Goal: Obtain resource: Obtain resource

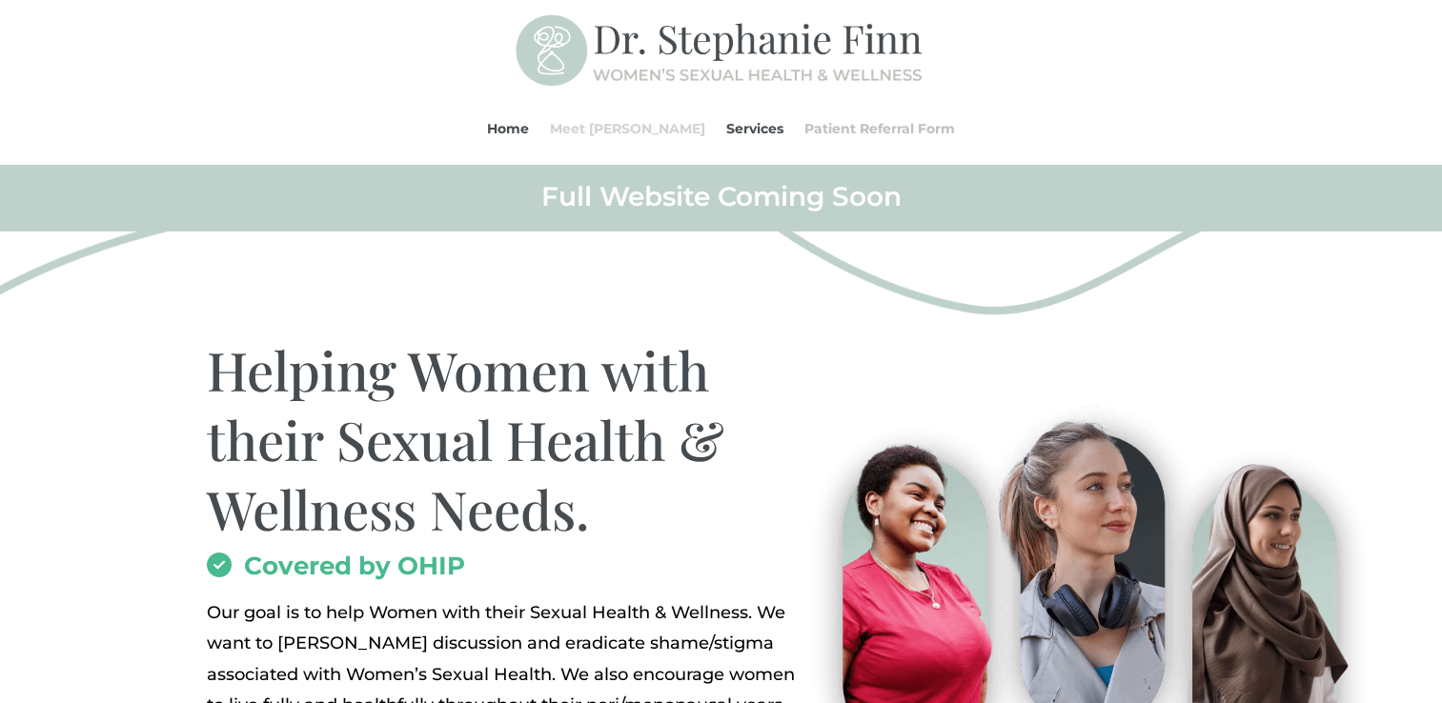
click at [598, 124] on link "Meet [PERSON_NAME]" at bounding box center [627, 128] width 155 height 72
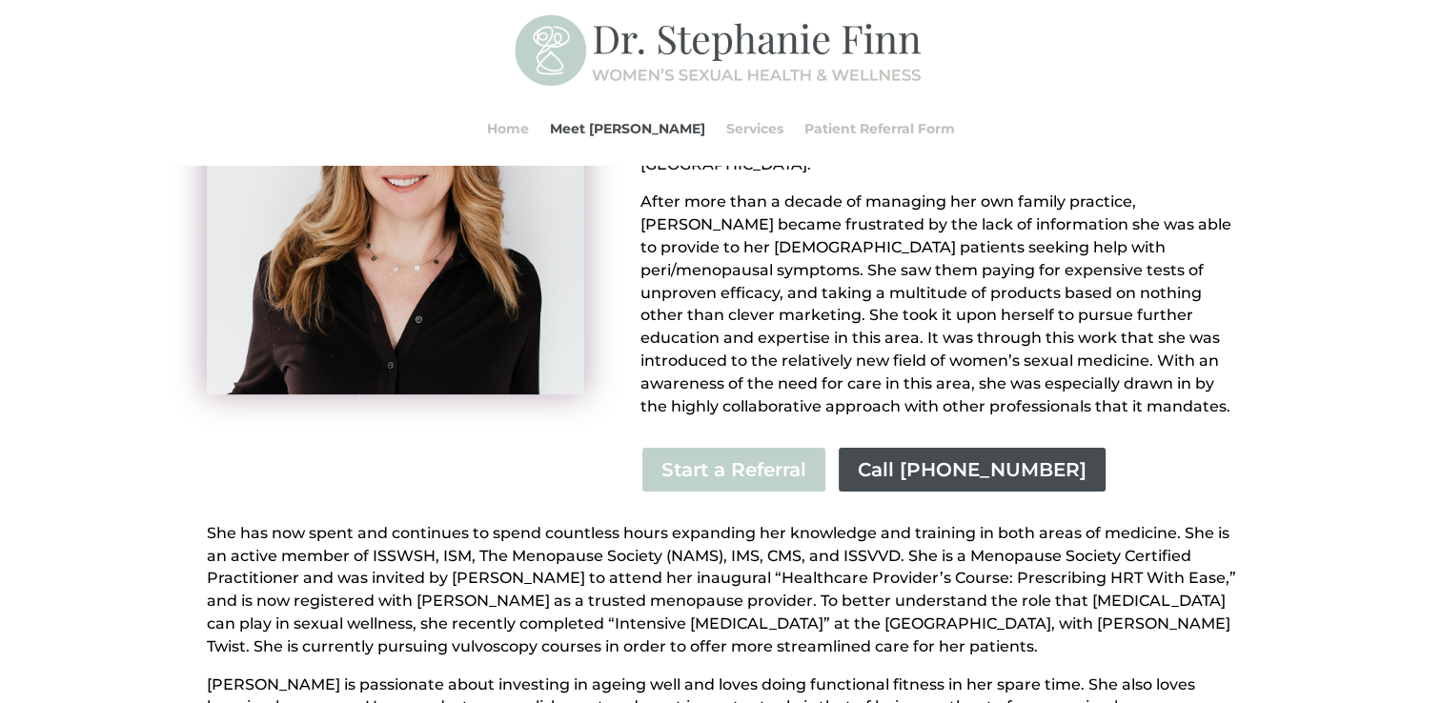
scroll to position [347, 0]
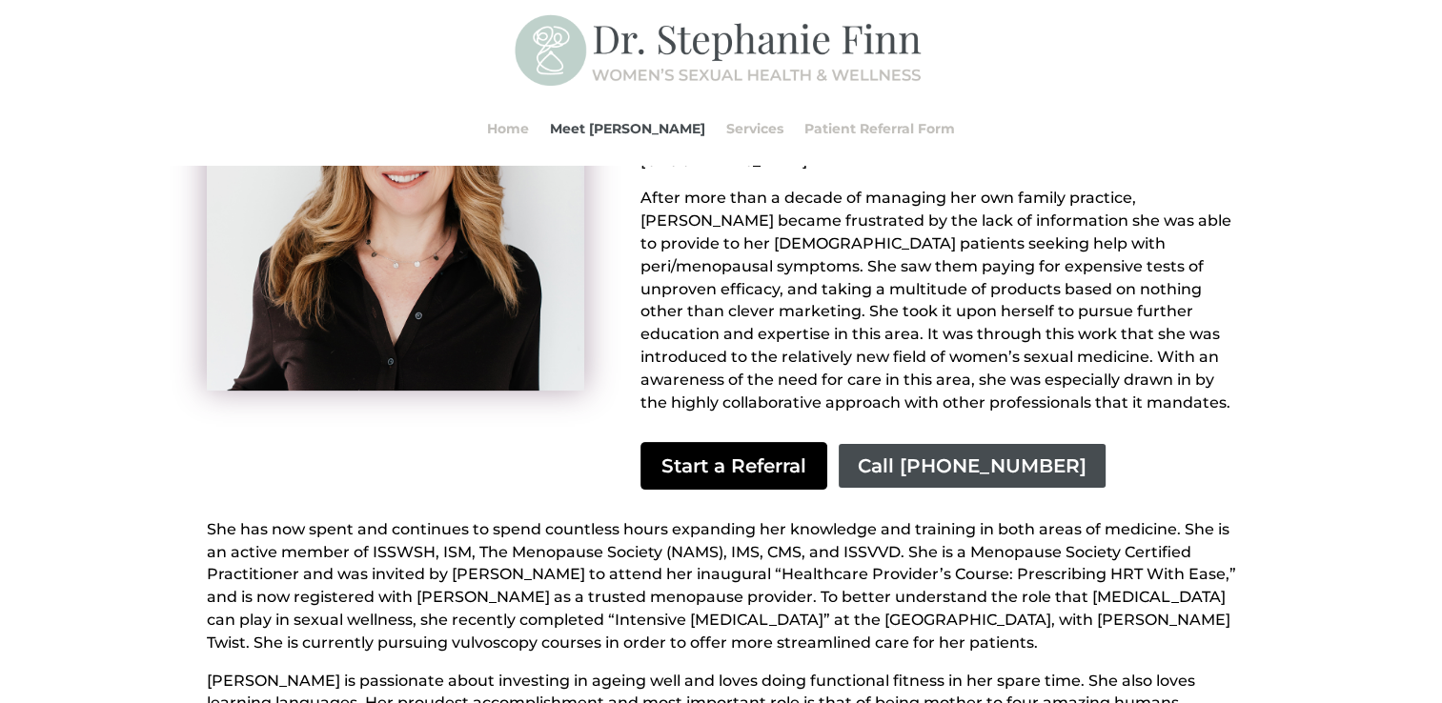
click at [740, 442] on link "Start a Referral" at bounding box center [734, 466] width 187 height 48
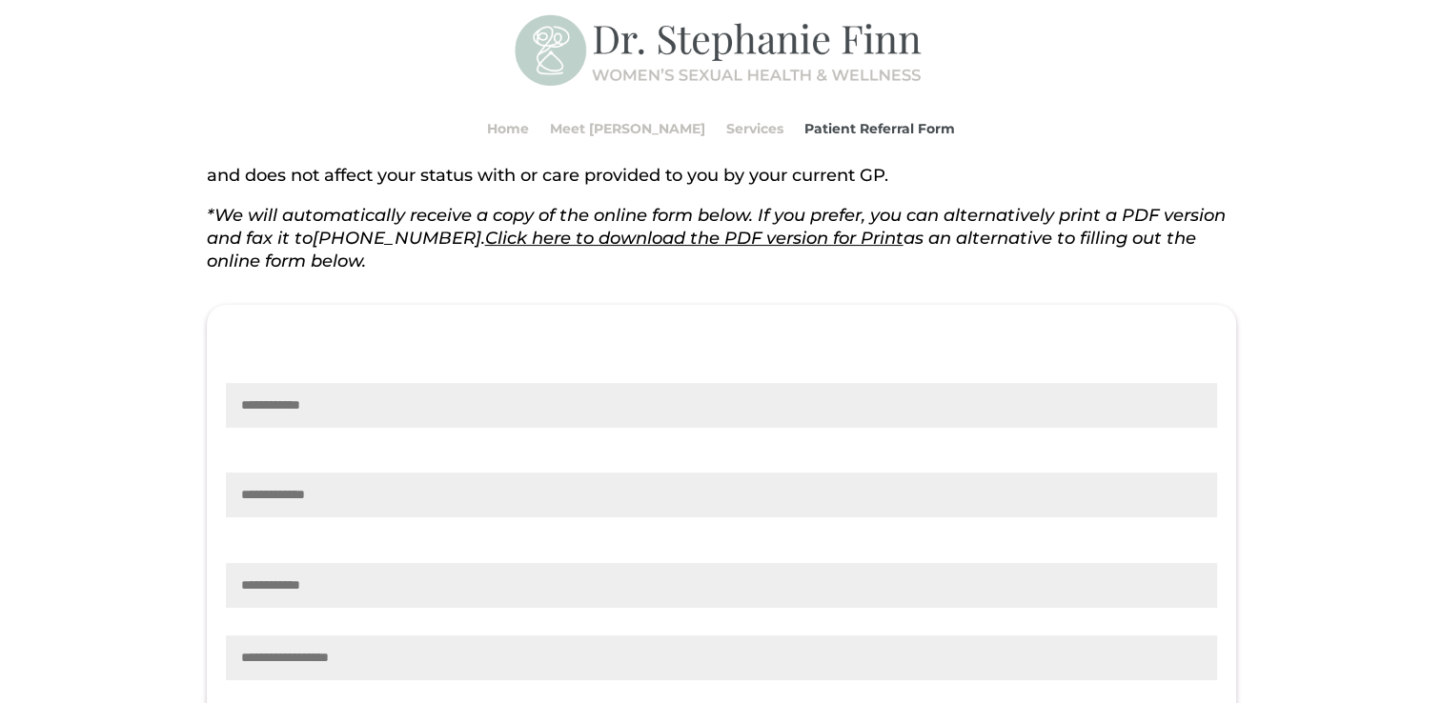
scroll to position [386, 0]
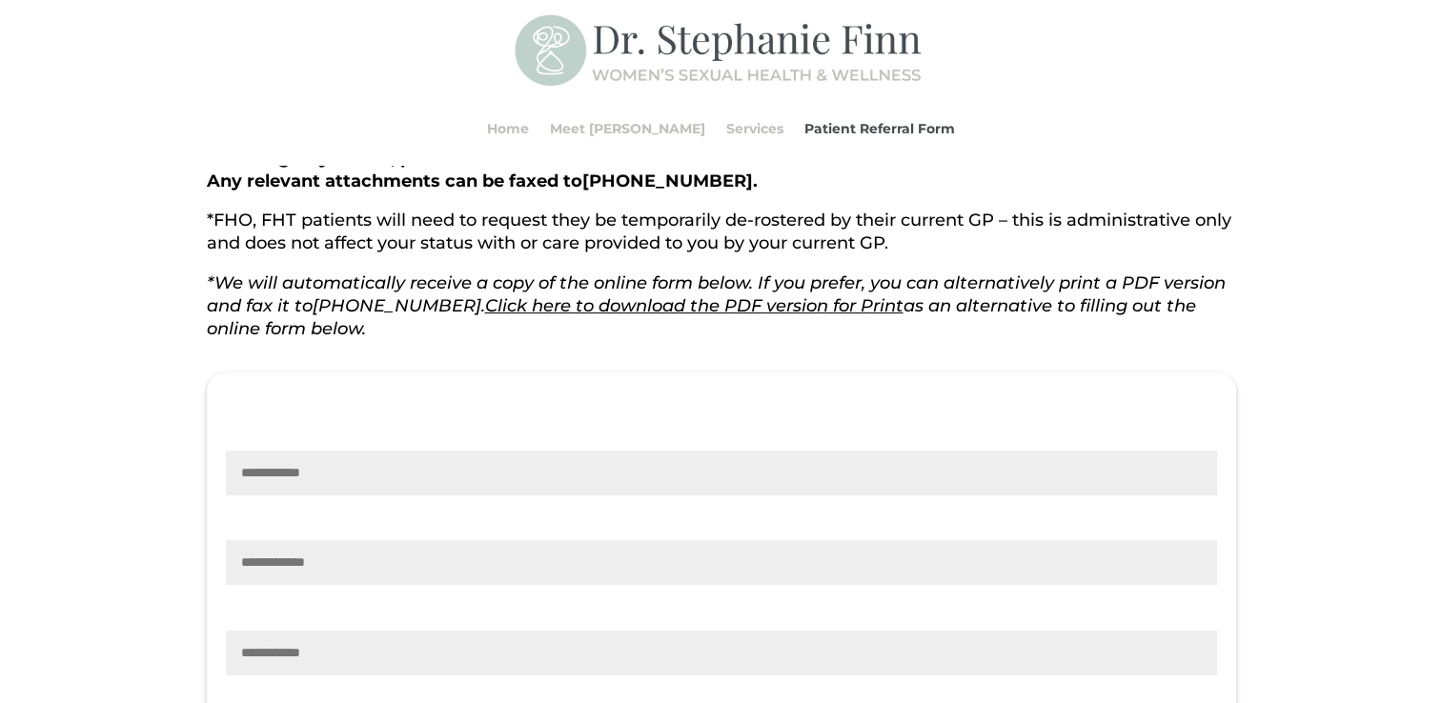
click at [576, 307] on link "Click here to download the PDF version for Print" at bounding box center [694, 306] width 418 height 21
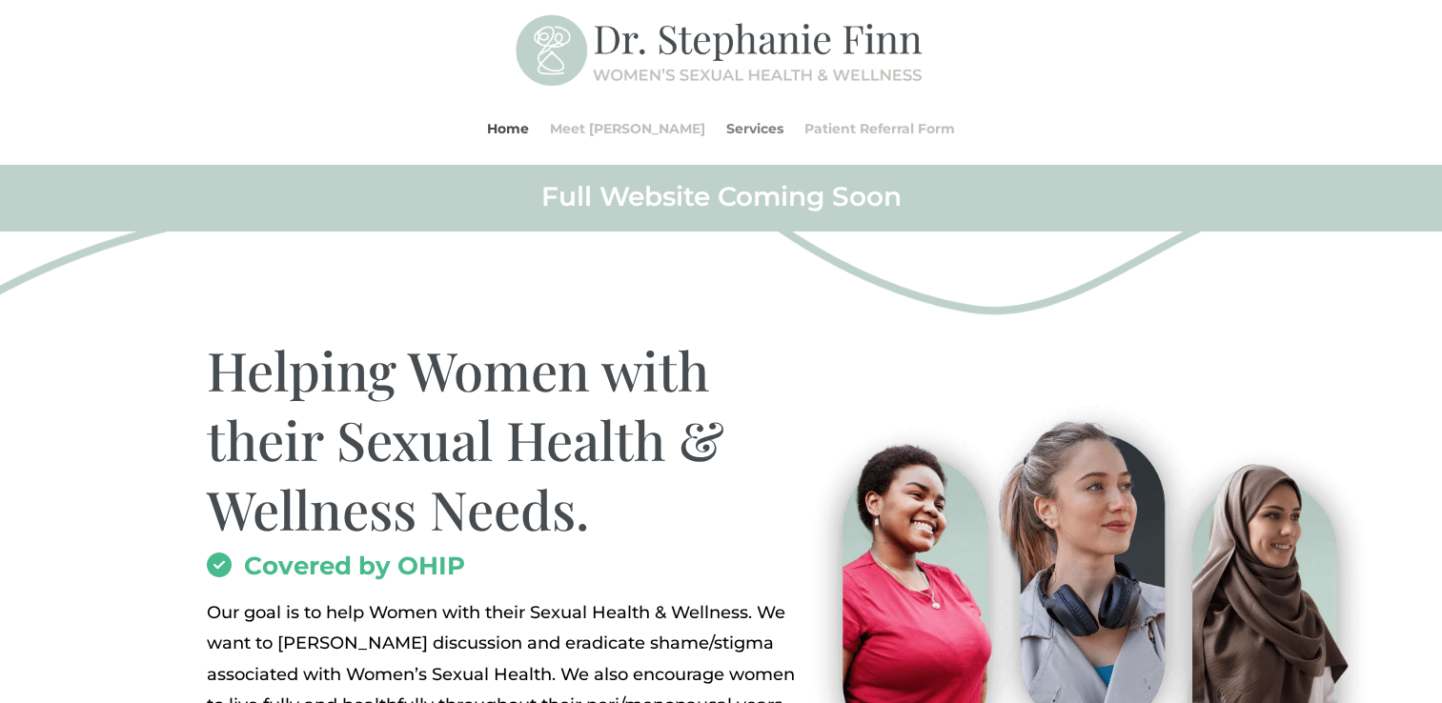
click at [733, 128] on link "Services" at bounding box center [754, 128] width 57 height 72
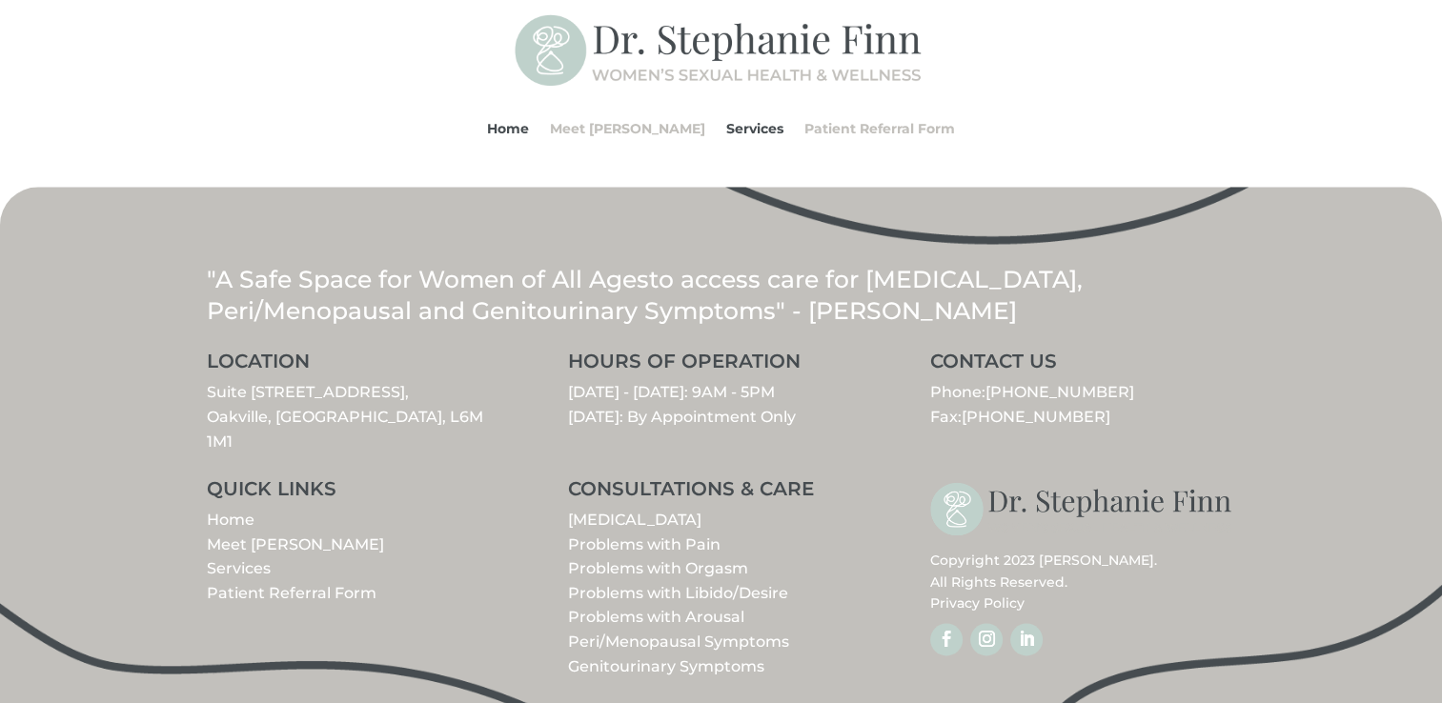
scroll to position [2263, 0]
click at [257, 558] on link "Services" at bounding box center [239, 567] width 64 height 18
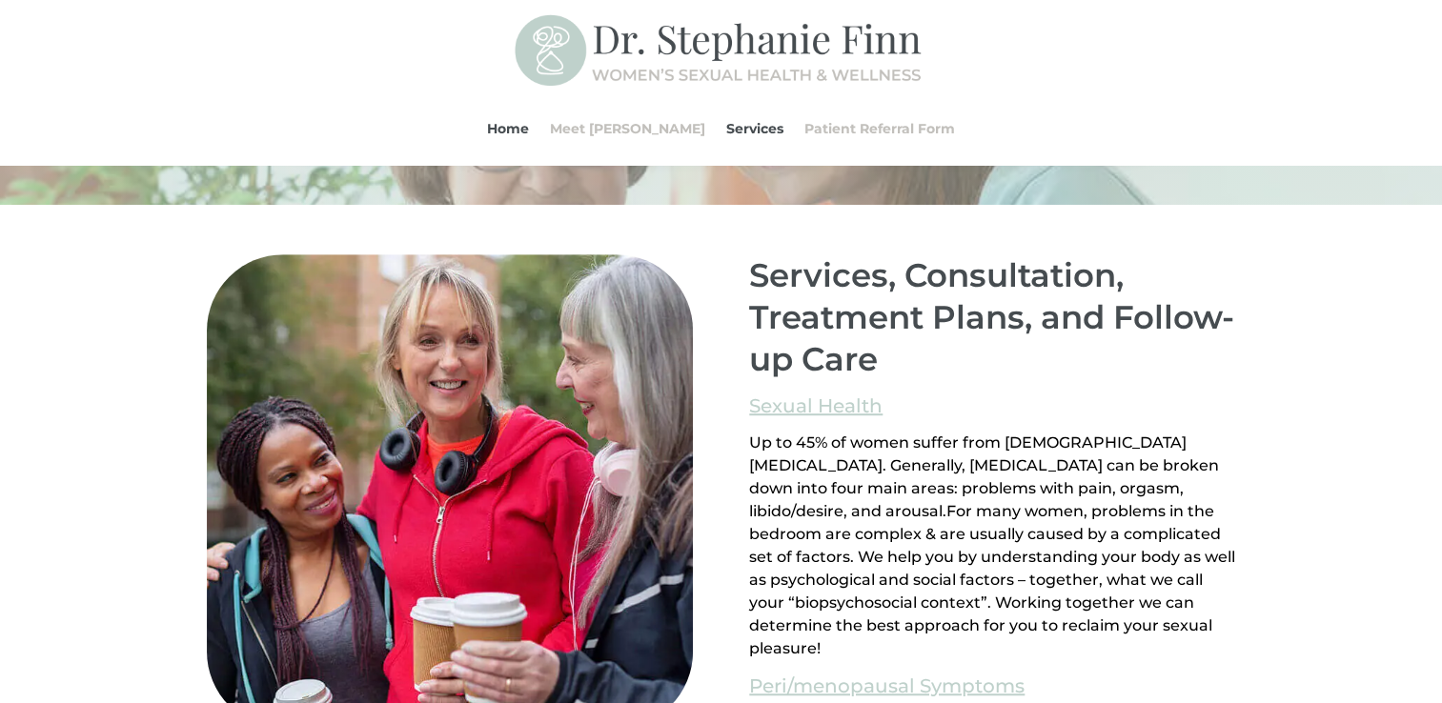
scroll to position [1136, 0]
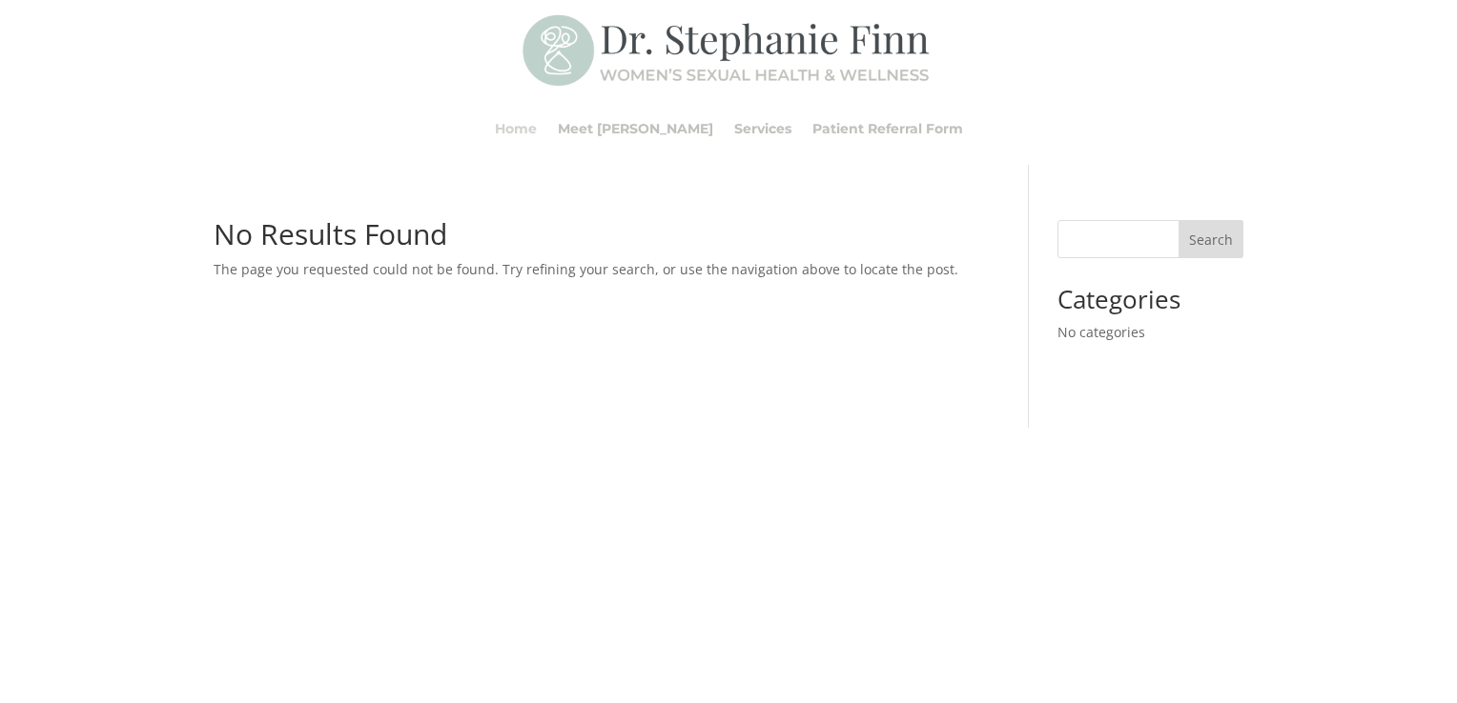
click at [537, 126] on link "Home" at bounding box center [516, 128] width 42 height 72
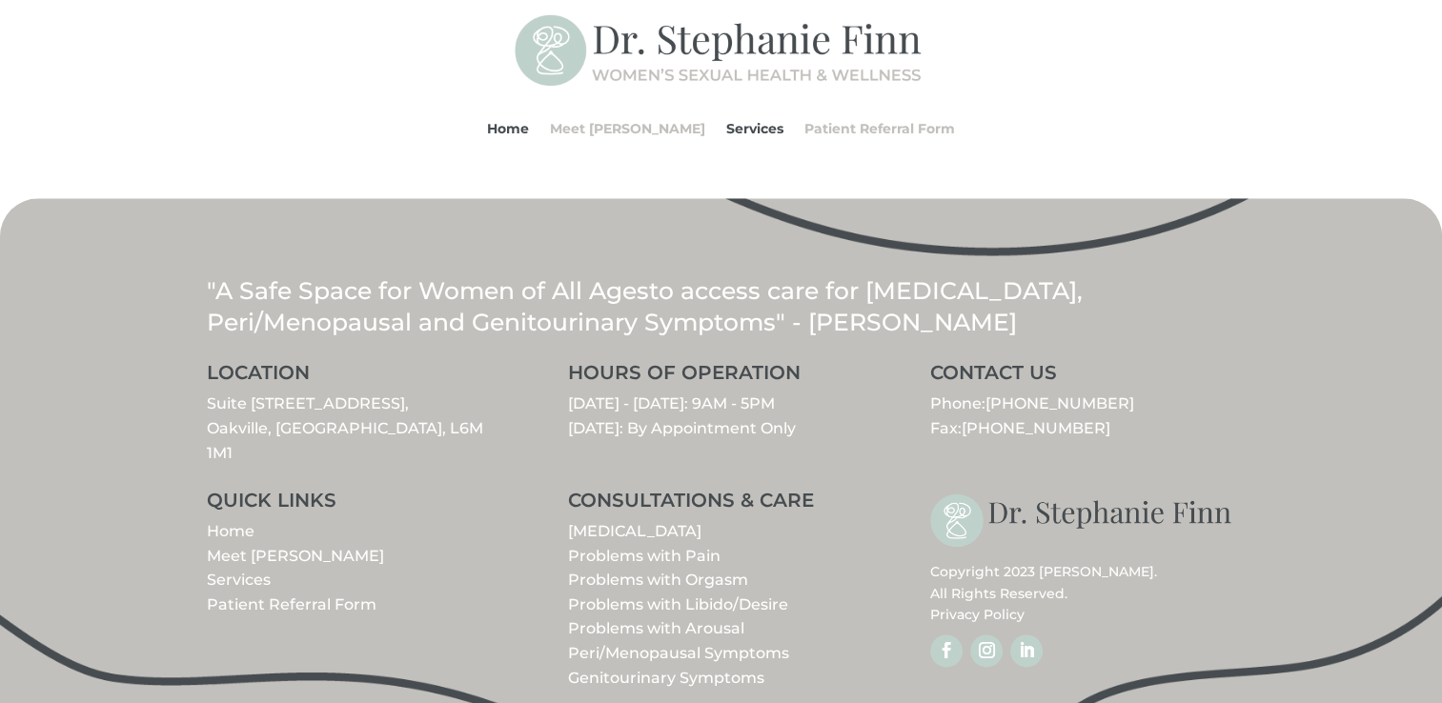
scroll to position [2253, 0]
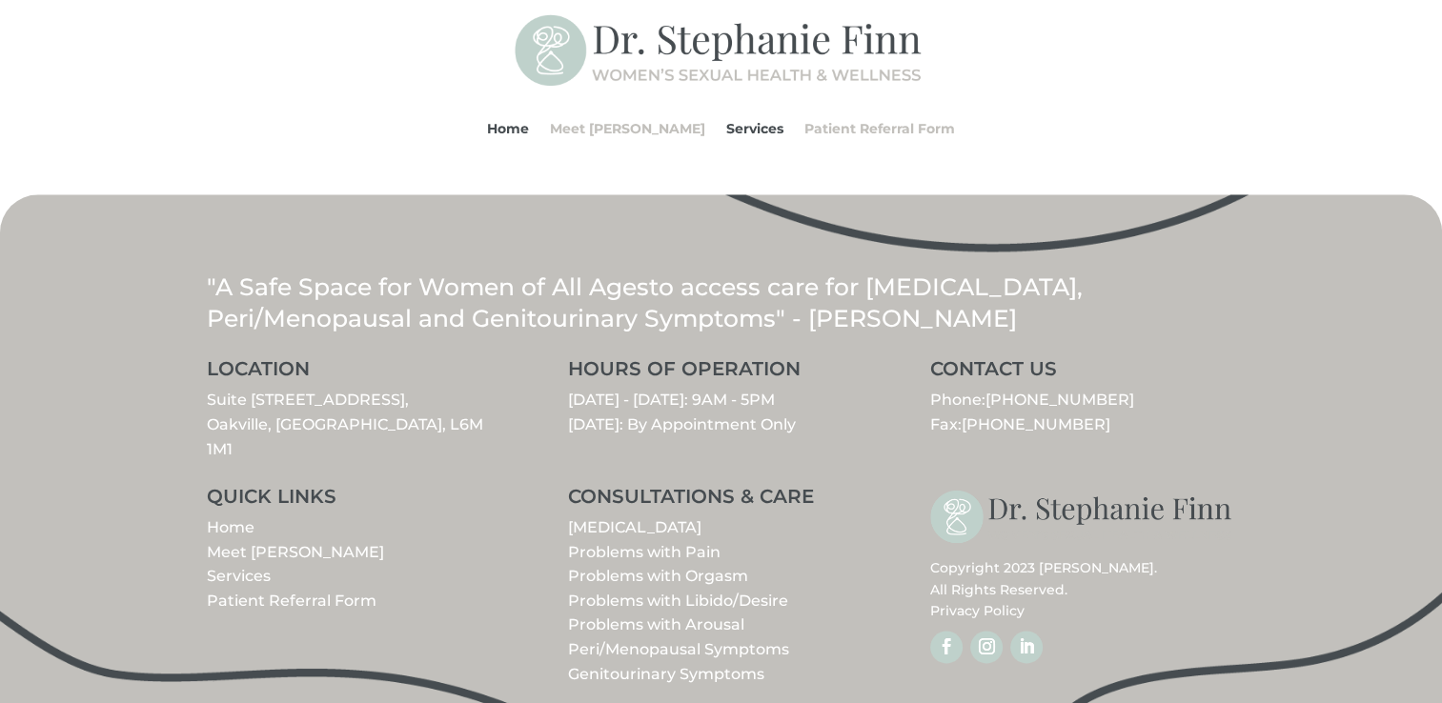
click at [255, 543] on link "Meet [PERSON_NAME]" at bounding box center [295, 552] width 177 height 18
